Goal: Transaction & Acquisition: Purchase product/service

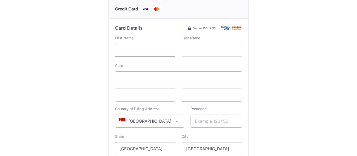
click at [138, 51] on input "text" at bounding box center [145, 50] width 60 height 13
type input "[PERSON_NAME]"
type input "Long"
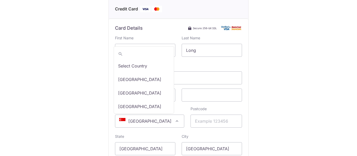
click at [174, 120] on span at bounding box center [177, 121] width 6 height 6
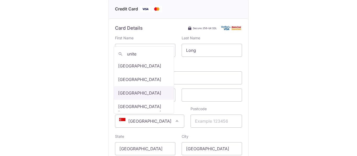
type input "unite"
select select "233"
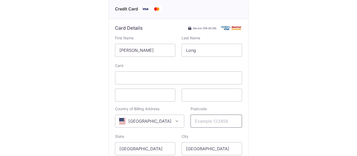
click at [199, 120] on input "Postcode" at bounding box center [215, 121] width 51 height 13
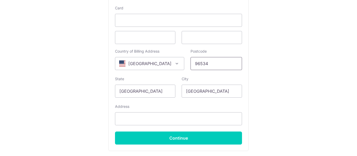
scroll to position [142, 0]
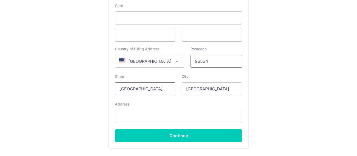
type input "96534"
click at [141, 93] on input "[GEOGRAPHIC_DATA]" at bounding box center [145, 88] width 60 height 13
type input "S"
type input "AP"
click at [219, 84] on input "[GEOGRAPHIC_DATA]" at bounding box center [211, 88] width 60 height 13
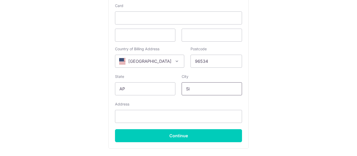
type input "S"
type input "FPO"
click at [157, 113] on input "Address" at bounding box center [178, 116] width 127 height 13
type input "[STREET_ADDRESS]"
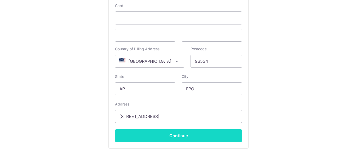
click at [194, 140] on input "Continue" at bounding box center [178, 135] width 127 height 13
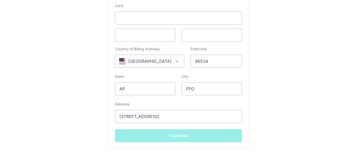
type input "**** 0574"
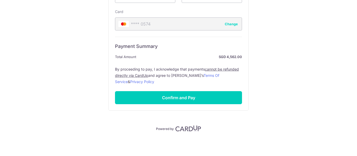
scroll to position [136, 0]
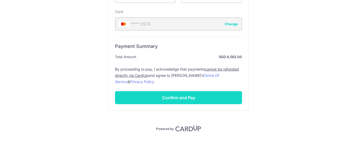
click at [159, 96] on input "Confirm and Pay" at bounding box center [178, 97] width 127 height 13
